Goal: Check status: Check status

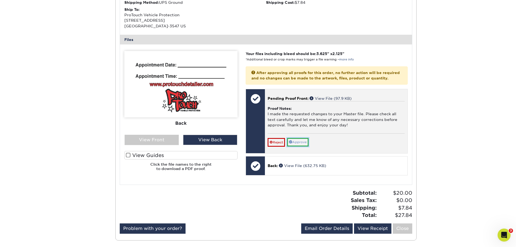
click at [302, 146] on link "Approve" at bounding box center [297, 142] width 21 height 8
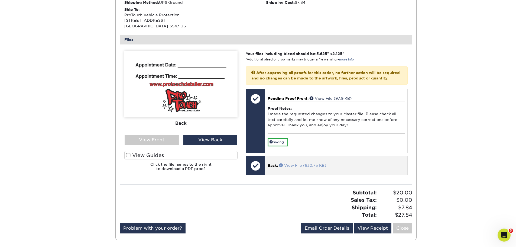
click at [292, 171] on div "Back: View File (632.75 KB)" at bounding box center [336, 165] width 142 height 18
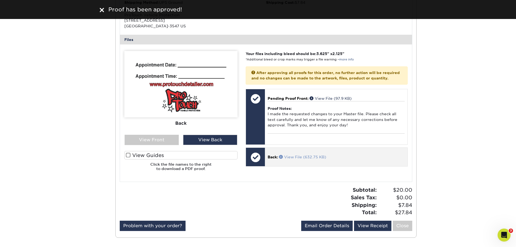
click at [291, 159] on link "View File (632.75 KB)" at bounding box center [302, 157] width 47 height 4
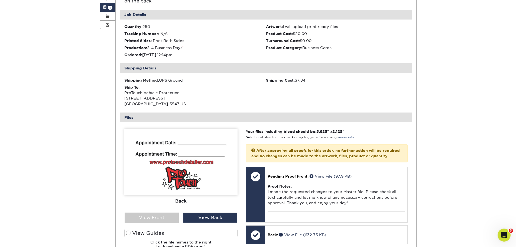
scroll to position [163, 0]
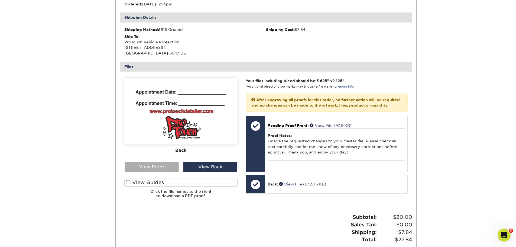
click at [158, 170] on div "View Front" at bounding box center [152, 167] width 54 height 10
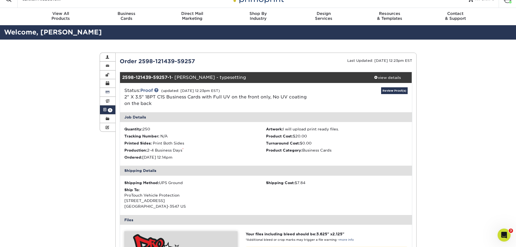
scroll to position [0, 0]
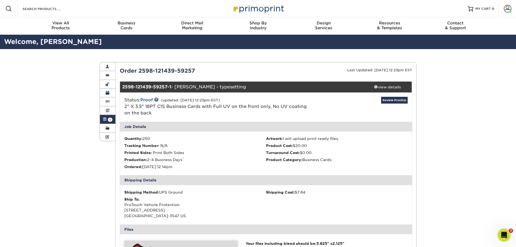
click at [109, 91] on span at bounding box center [108, 93] width 4 height 4
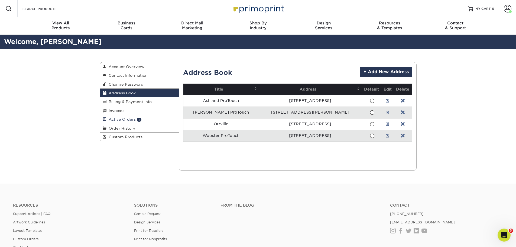
click at [122, 121] on span "Active Orders" at bounding box center [121, 119] width 29 height 4
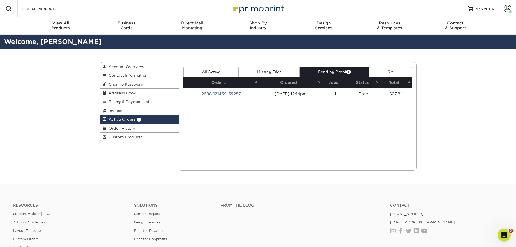
click at [213, 72] on link "All Active" at bounding box center [211, 72] width 55 height 10
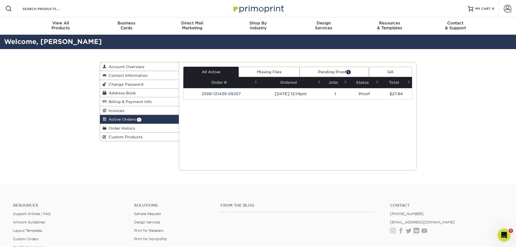
click at [314, 71] on link "Pending Proof 1" at bounding box center [334, 72] width 69 height 10
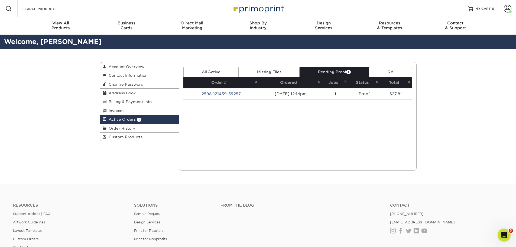
click at [230, 94] on td "2598-121439-59257" at bounding box center [222, 93] width 76 height 11
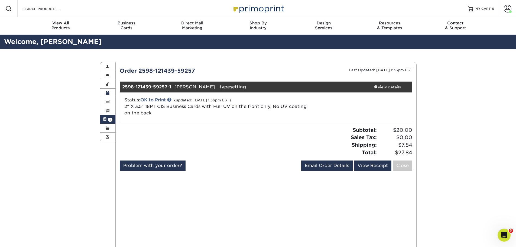
click at [111, 90] on link "Address Book" at bounding box center [108, 93] width 16 height 9
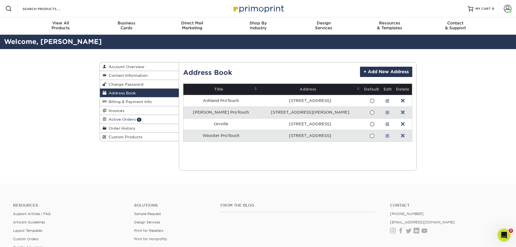
click at [123, 119] on span "Active Orders" at bounding box center [121, 119] width 29 height 4
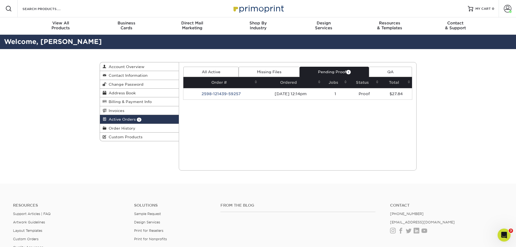
click at [218, 70] on link "All Active" at bounding box center [211, 72] width 55 height 10
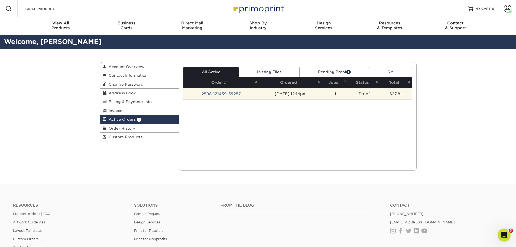
click at [226, 95] on td "2598-121439-59257" at bounding box center [222, 93] width 76 height 11
